Goal: Transaction & Acquisition: Purchase product/service

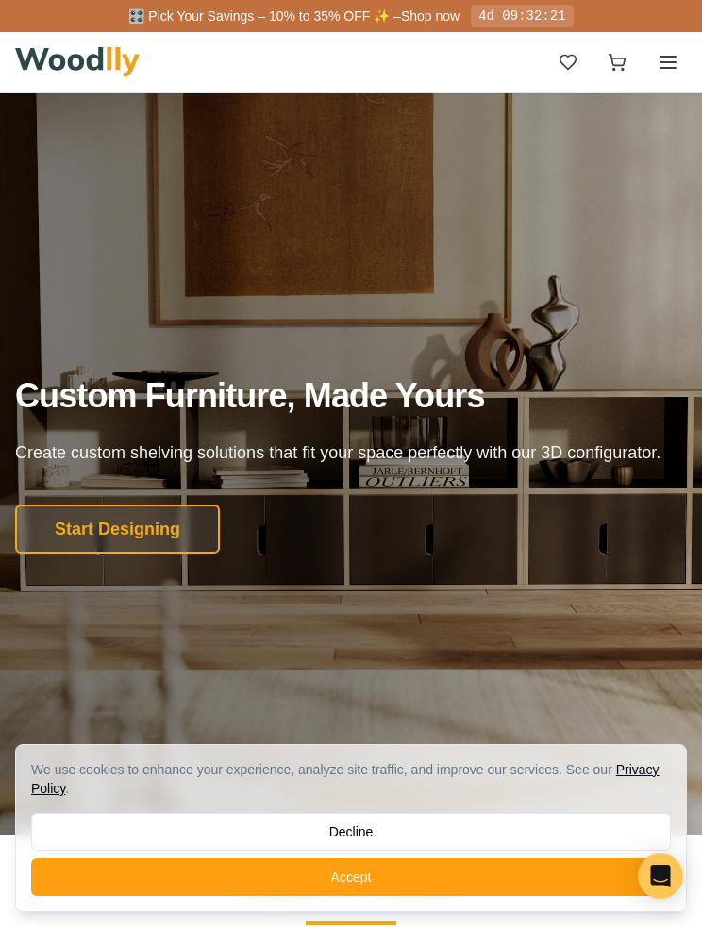
click at [667, 52] on icon at bounding box center [667, 62] width 23 height 23
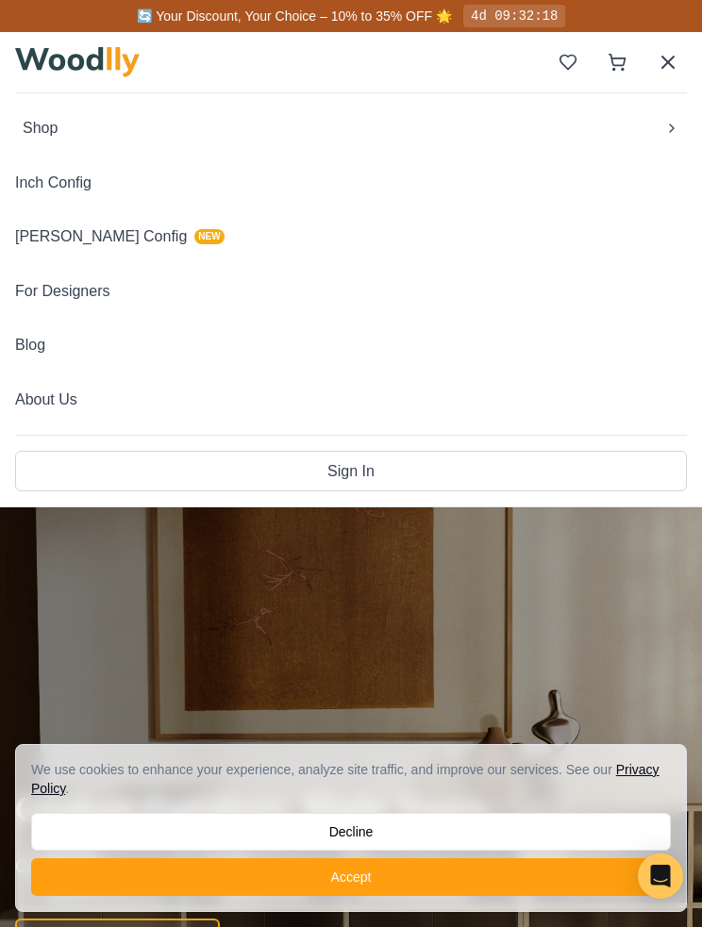
click at [658, 125] on button "Shop" at bounding box center [350, 128] width 671 height 40
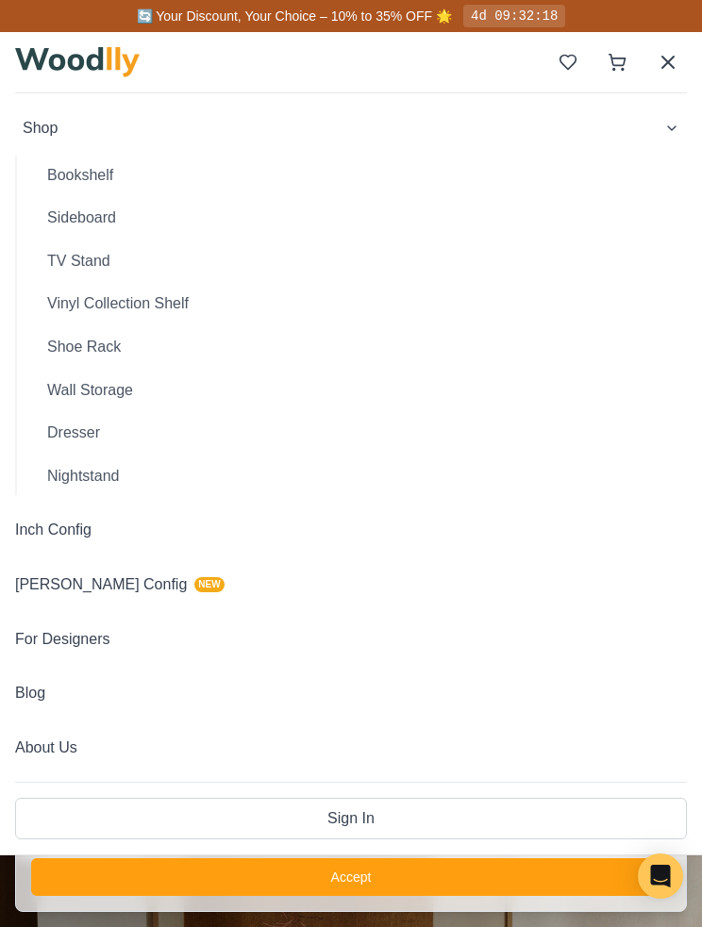
click at [89, 179] on button "Bookshelf" at bounding box center [359, 176] width 654 height 40
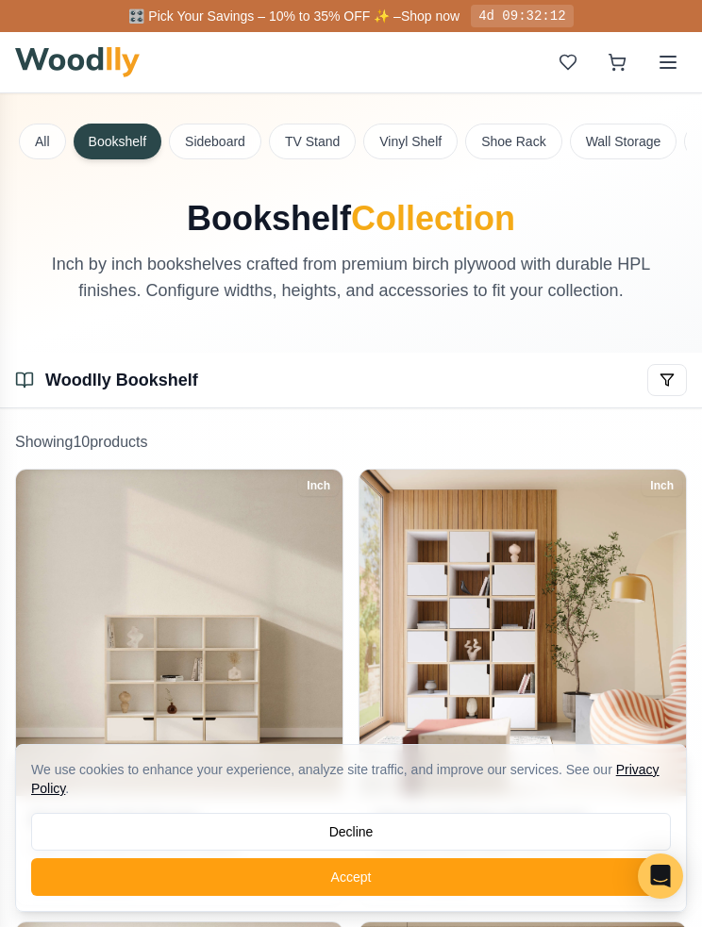
click at [646, 133] on button "Wall Storage" at bounding box center [624, 142] width 108 height 36
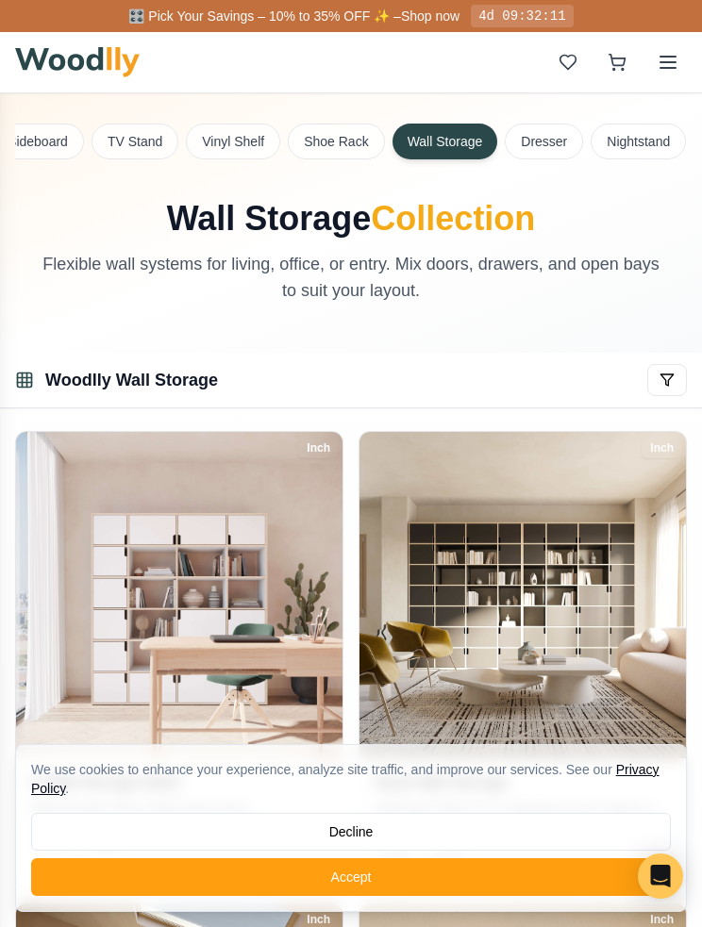
scroll to position [0, 182]
click at [322, 138] on button "Shoe Rack" at bounding box center [333, 142] width 96 height 36
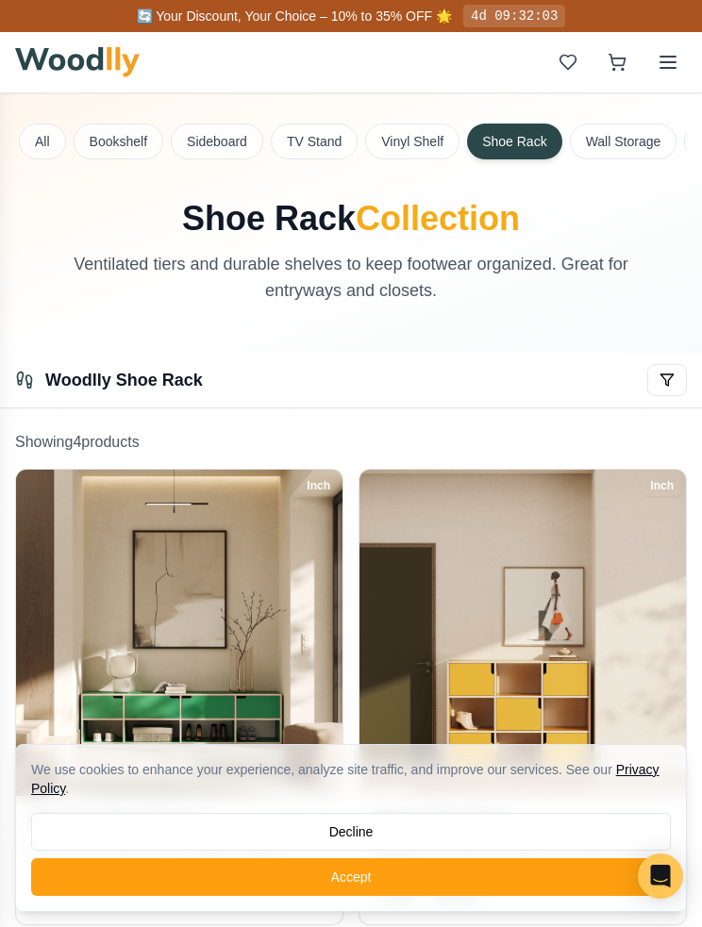
click at [121, 136] on button "Bookshelf" at bounding box center [119, 142] width 90 height 36
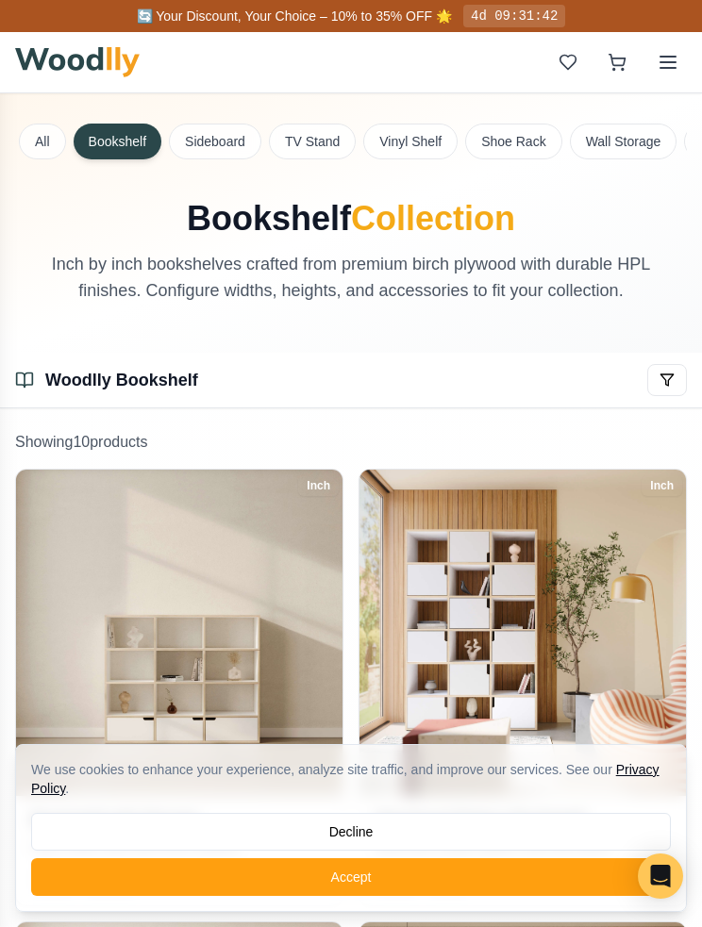
click at [225, 135] on button "Sideboard" at bounding box center [215, 142] width 92 height 36
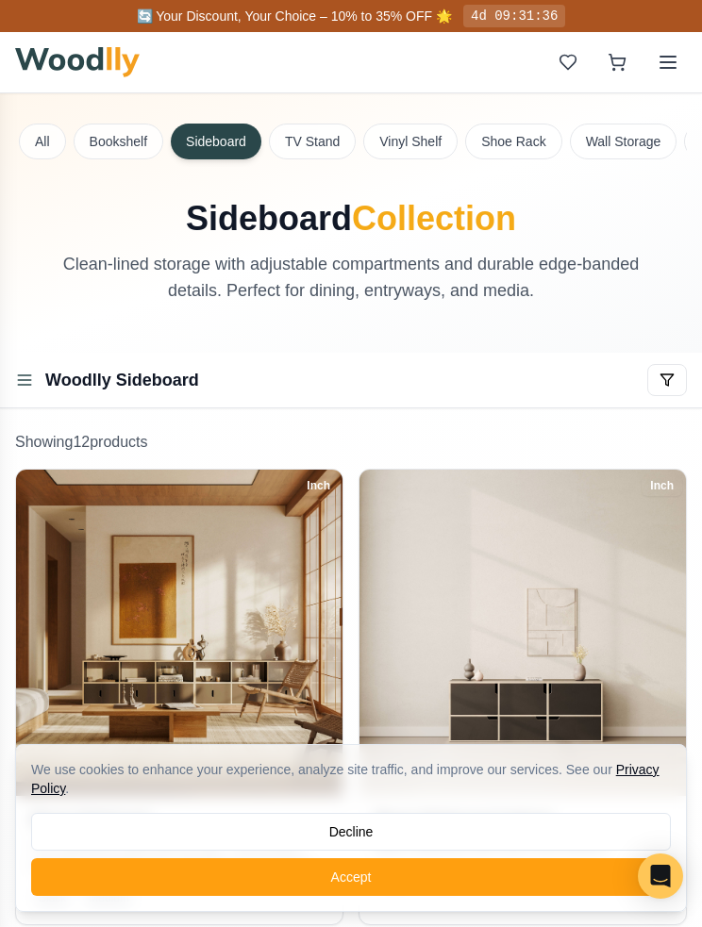
click at [324, 131] on button "TV Stand" at bounding box center [312, 142] width 87 height 36
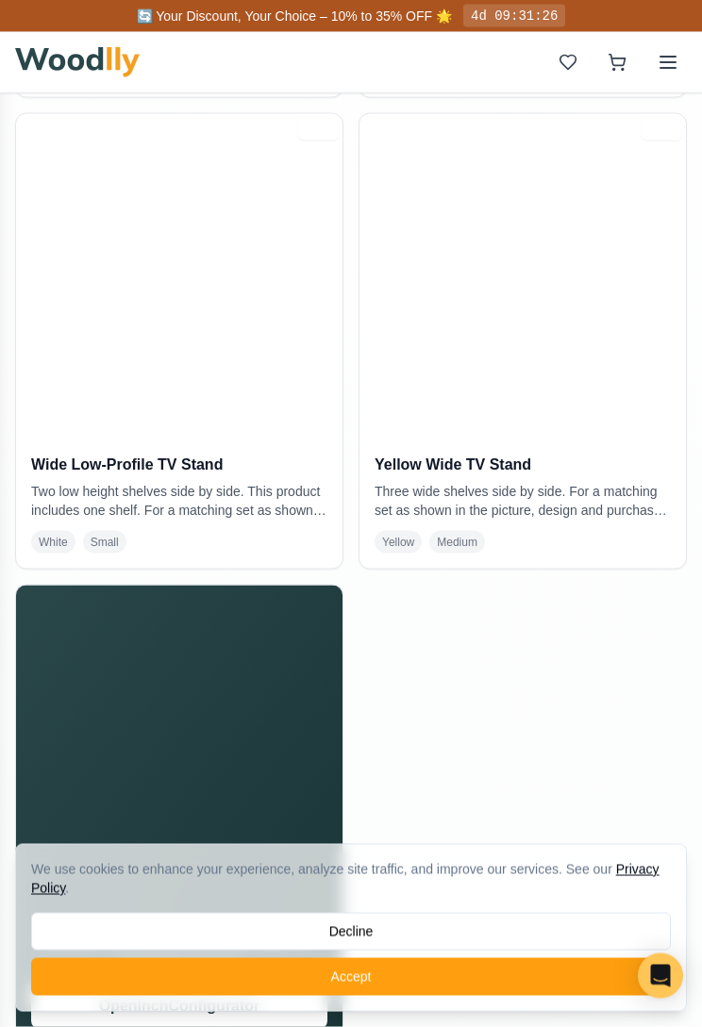
scroll to position [1362, 0]
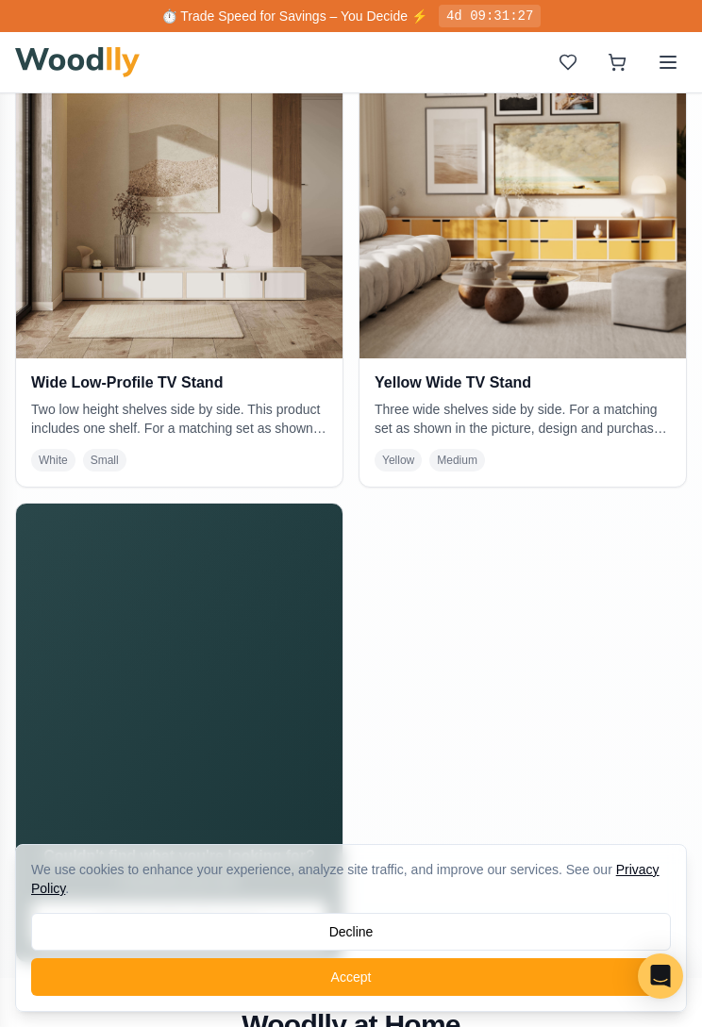
click at [292, 286] on img at bounding box center [179, 195] width 326 height 326
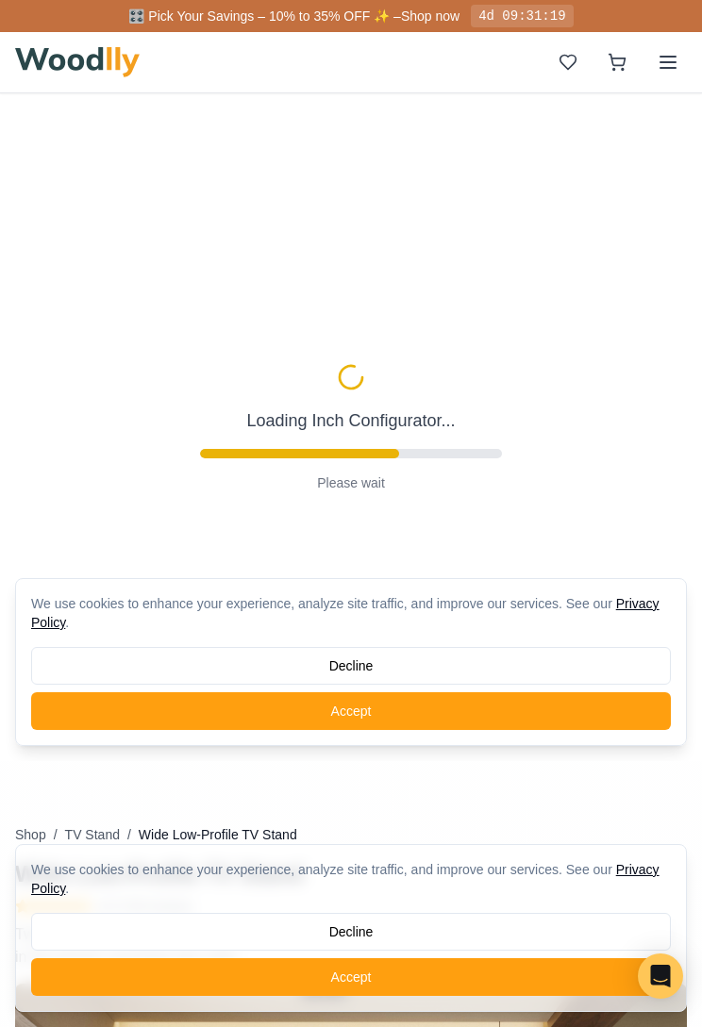
click at [381, 656] on button "Decline" at bounding box center [350, 666] width 639 height 38
type input "54"
